Goal: Information Seeking & Learning: Learn about a topic

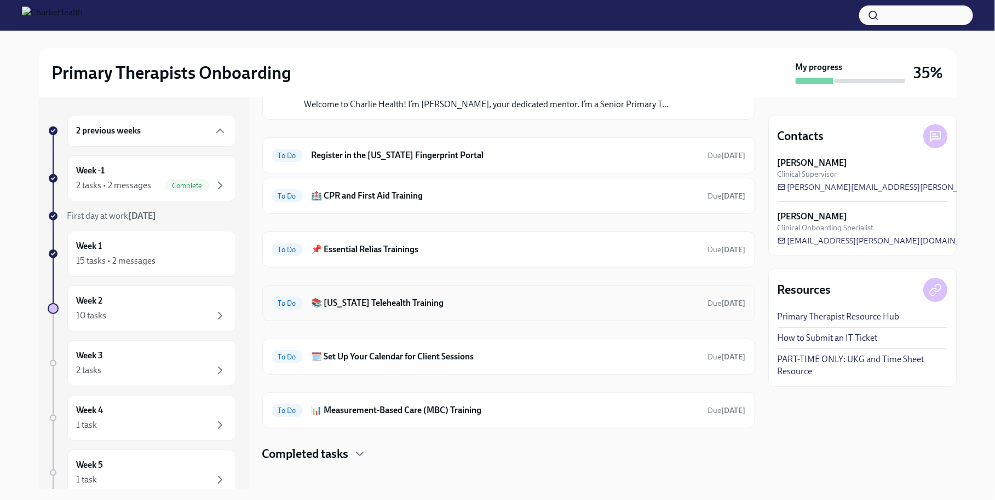
scroll to position [282, 0]
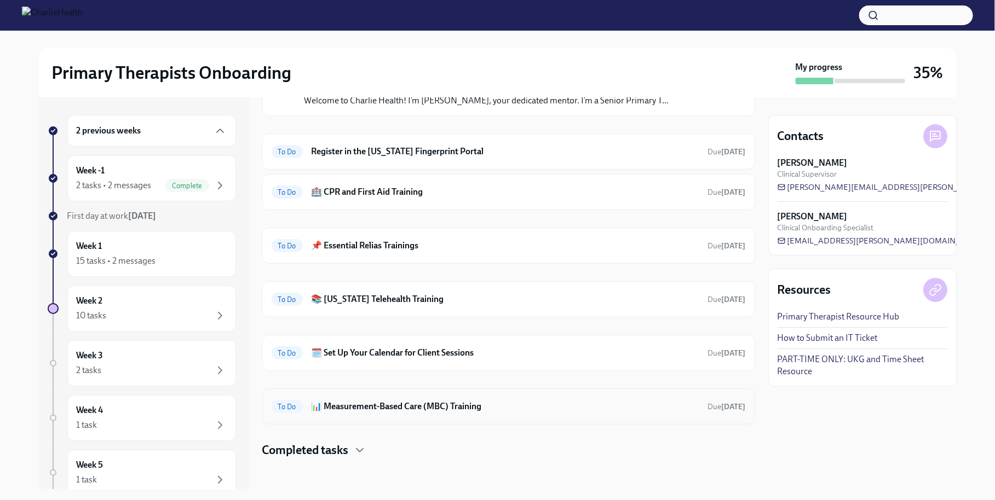
click at [392, 401] on h6 "📊 Measurement-Based Care (MBC) Training" at bounding box center [505, 407] width 388 height 12
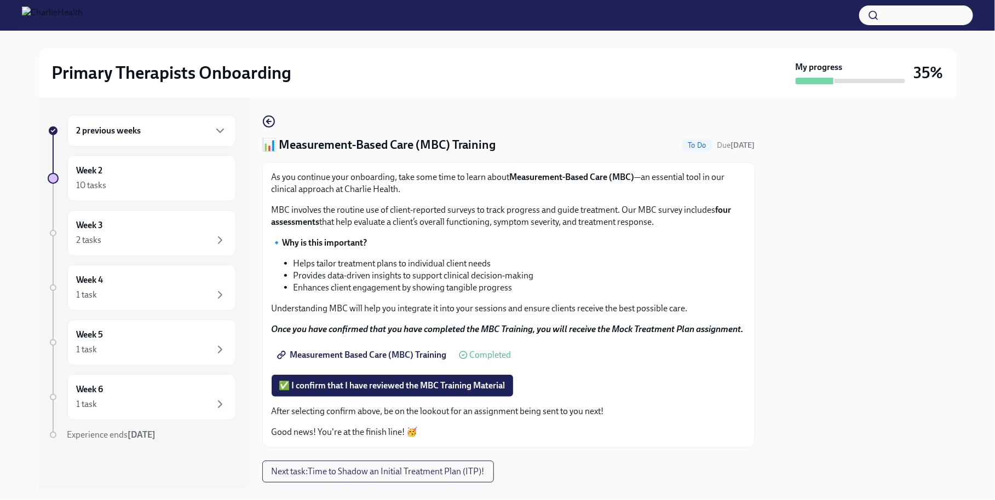
click at [419, 361] on span "Measurement Based Care (MBC) Training" at bounding box center [363, 355] width 168 height 11
click at [273, 124] on circle "button" at bounding box center [268, 121] width 11 height 11
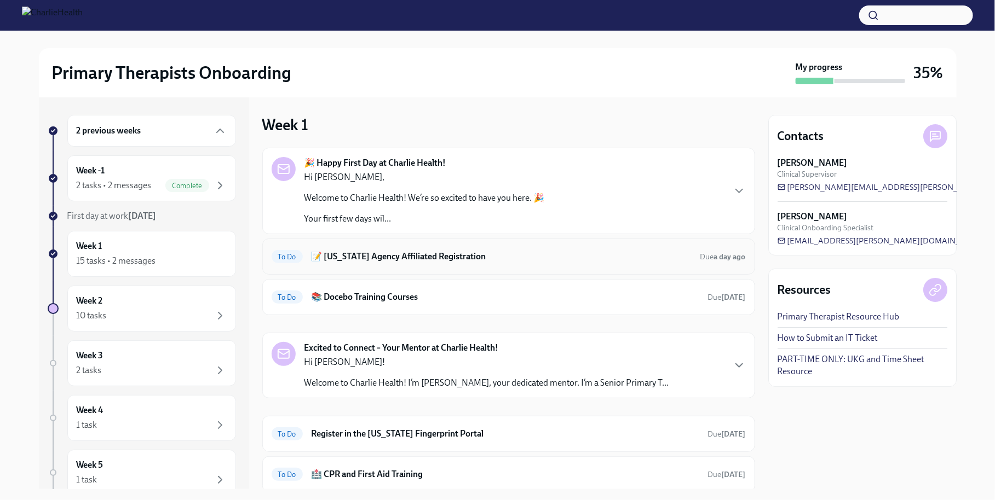
click at [402, 267] on div "To Do 📝 [US_STATE] Agency Affiliated Registration Due a day ago" at bounding box center [508, 257] width 493 height 36
click at [398, 262] on div "To Do 📝 [US_STATE] Agency Affiliated Registration Due a day ago" at bounding box center [509, 257] width 474 height 18
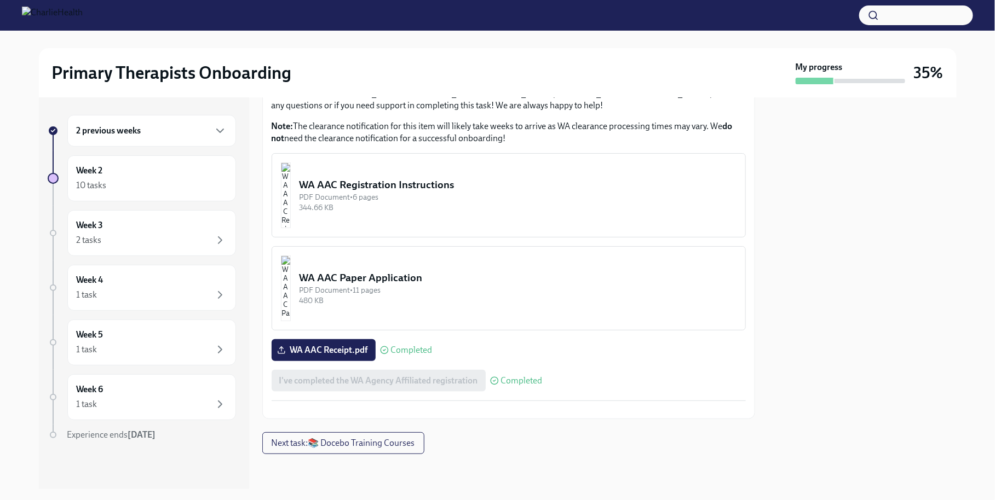
scroll to position [523, 0]
click at [178, 162] on div "Week 2 10 tasks" at bounding box center [151, 178] width 169 height 46
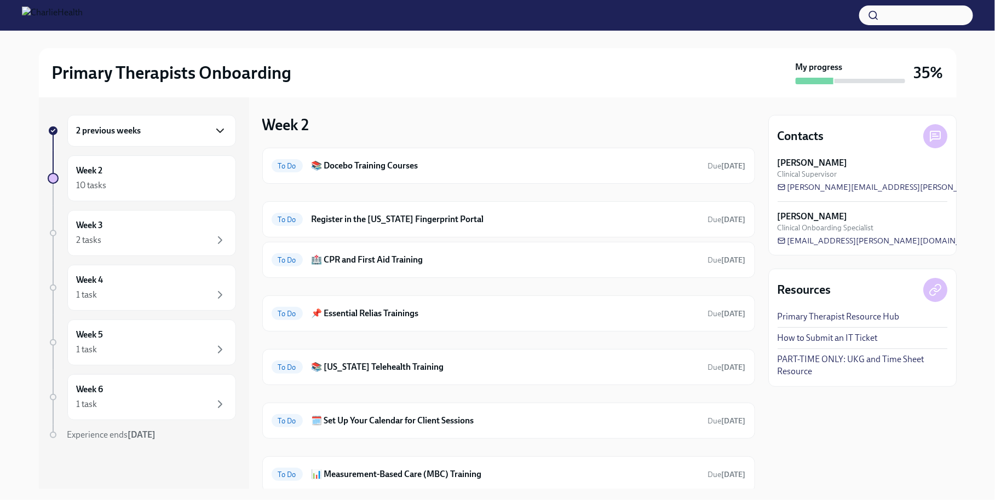
click at [220, 136] on icon "button" at bounding box center [219, 130] width 13 height 13
